Goal: Subscribe to service/newsletter

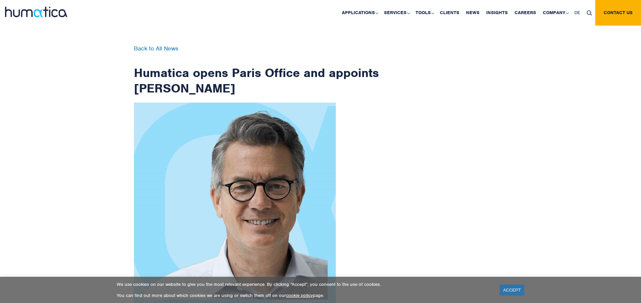
scroll to position [1074, 0]
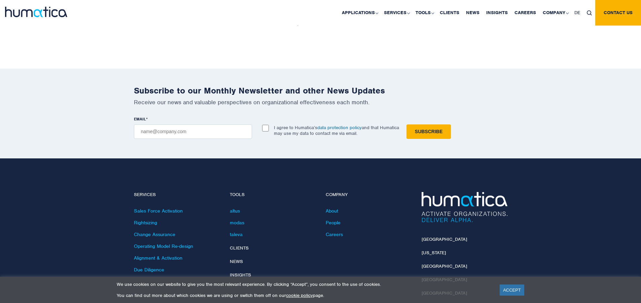
checkbox input "true"
type input "[EMAIL_ADDRESS][DOMAIN_NAME]"
click at [407, 125] on input "Subscribe" at bounding box center [429, 132] width 44 height 14
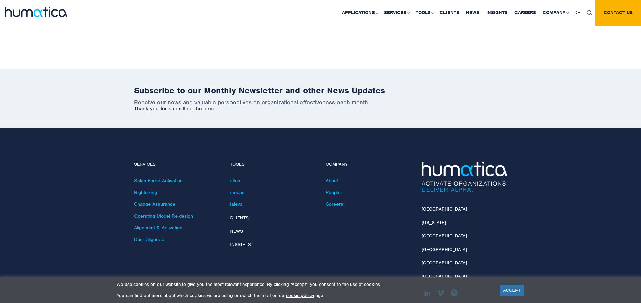
scroll to position [1044, 0]
